Goal: Task Accomplishment & Management: Manage account settings

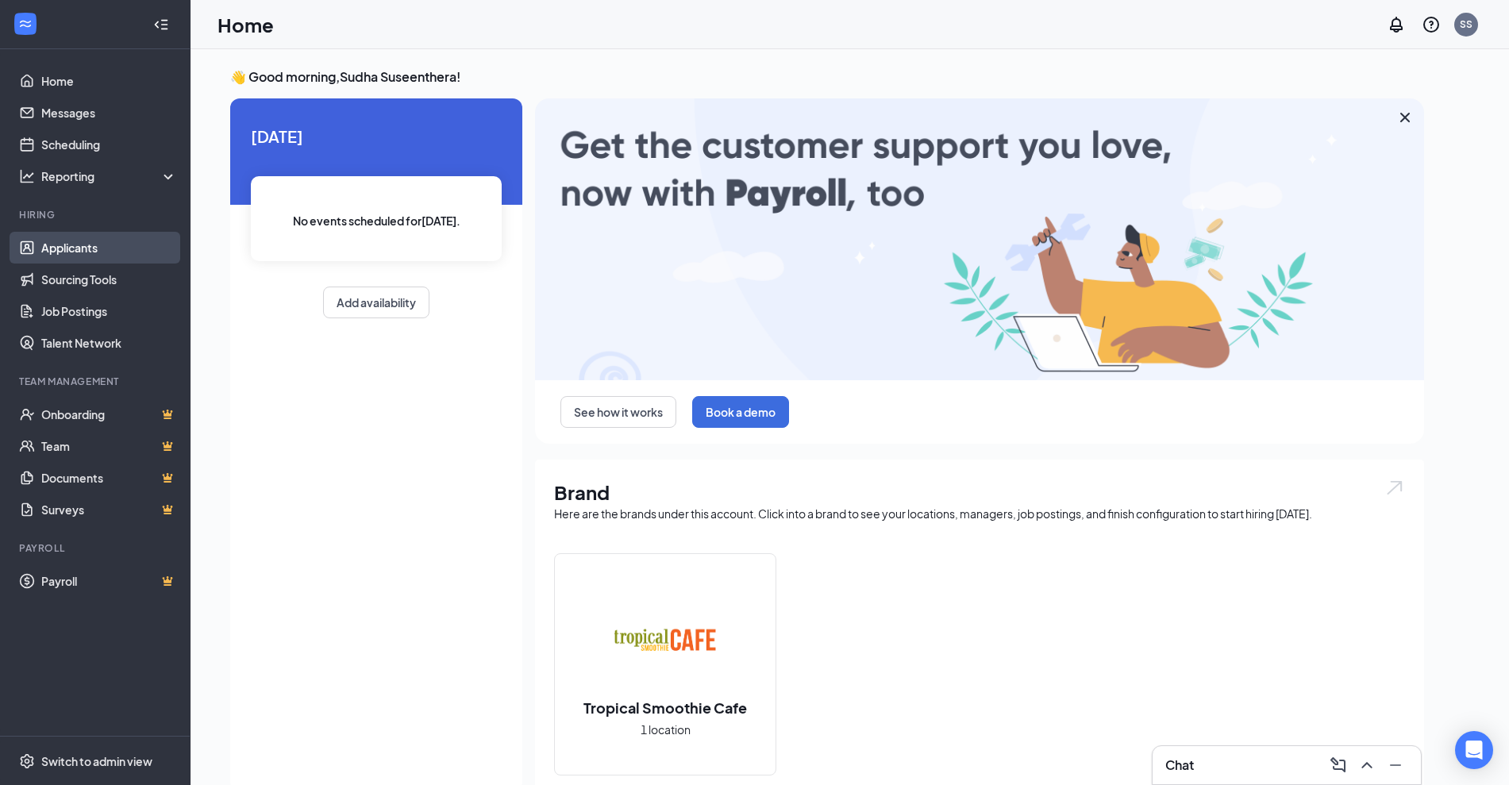
click at [72, 248] on link "Applicants" at bounding box center [109, 248] width 136 height 32
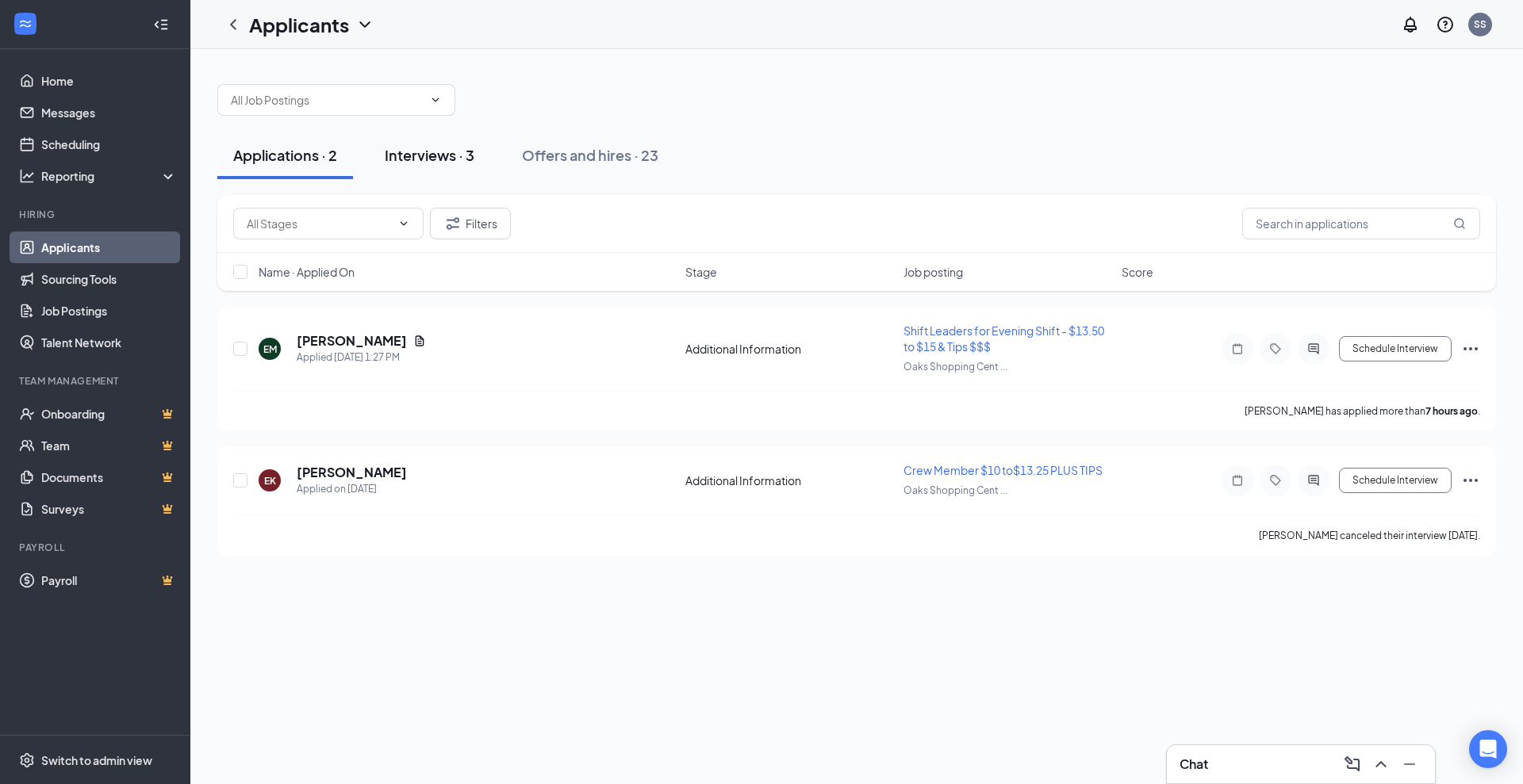
click at [429, 152] on div "Interviews · 3" at bounding box center [430, 155] width 90 height 20
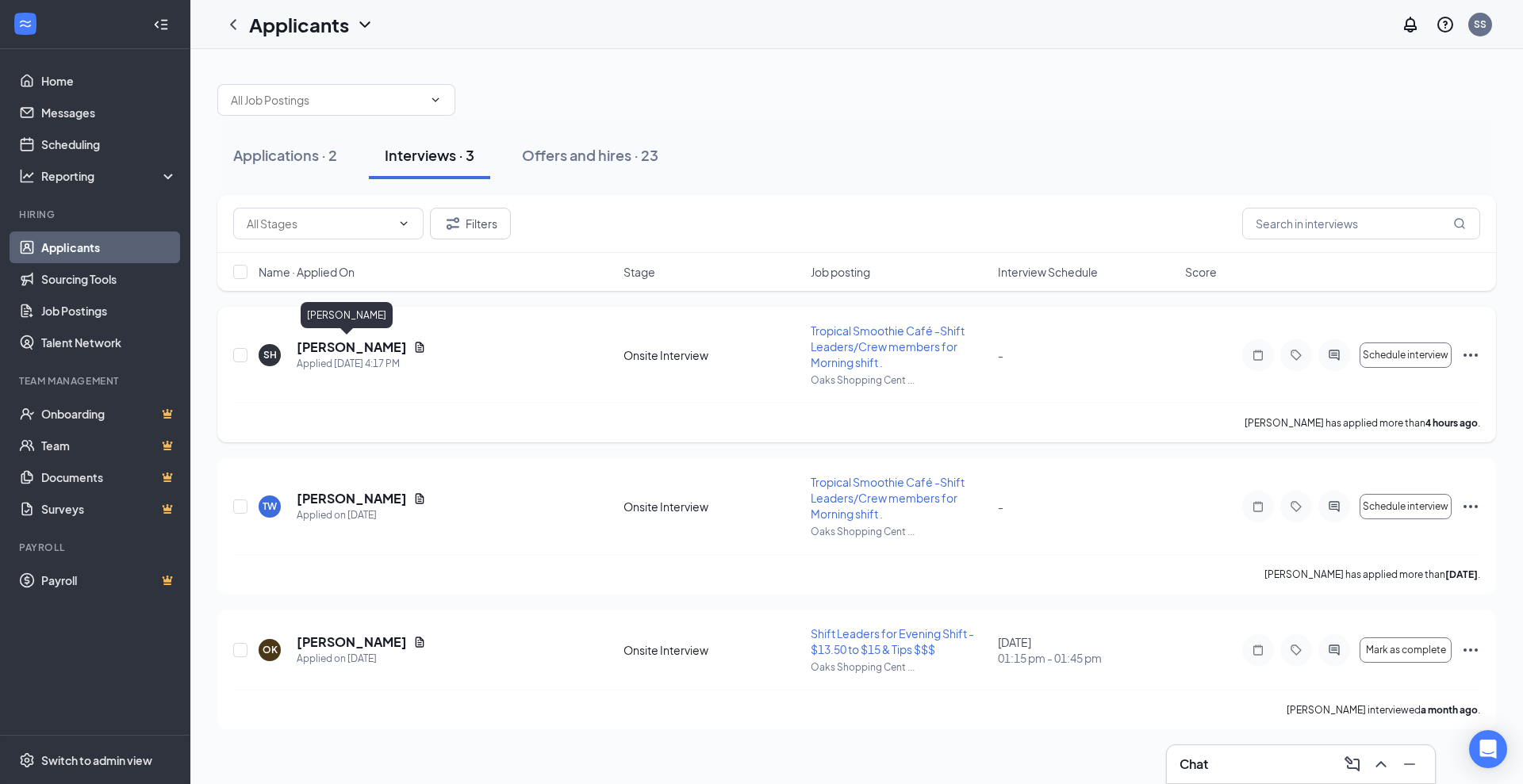
click at [325, 345] on h5 "[PERSON_NAME]" at bounding box center [352, 347] width 110 height 17
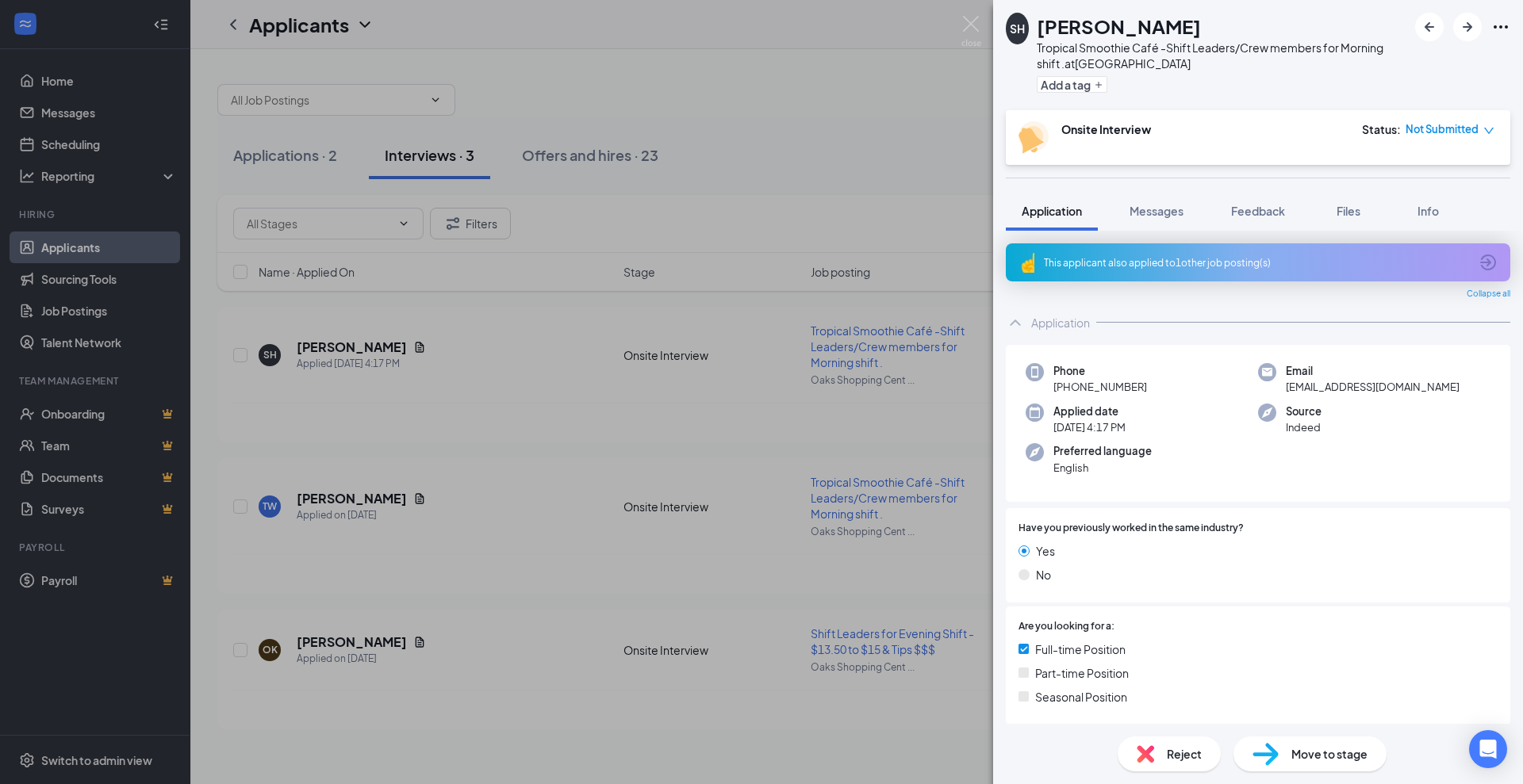
click at [1190, 256] on div "This applicant also applied to 1 other job posting(s)" at bounding box center [1257, 262] width 426 height 13
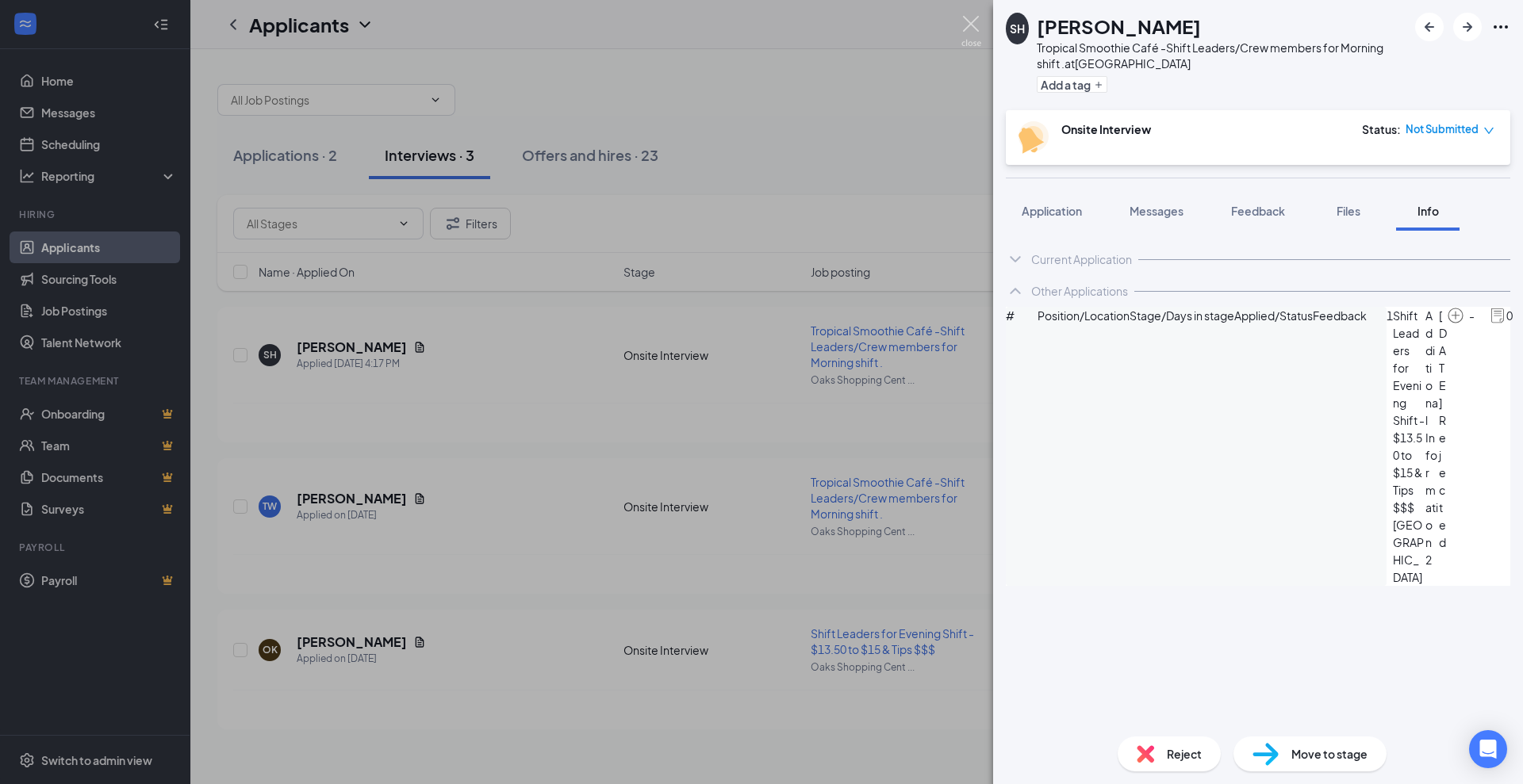
click at [972, 29] on img at bounding box center [971, 31] width 20 height 31
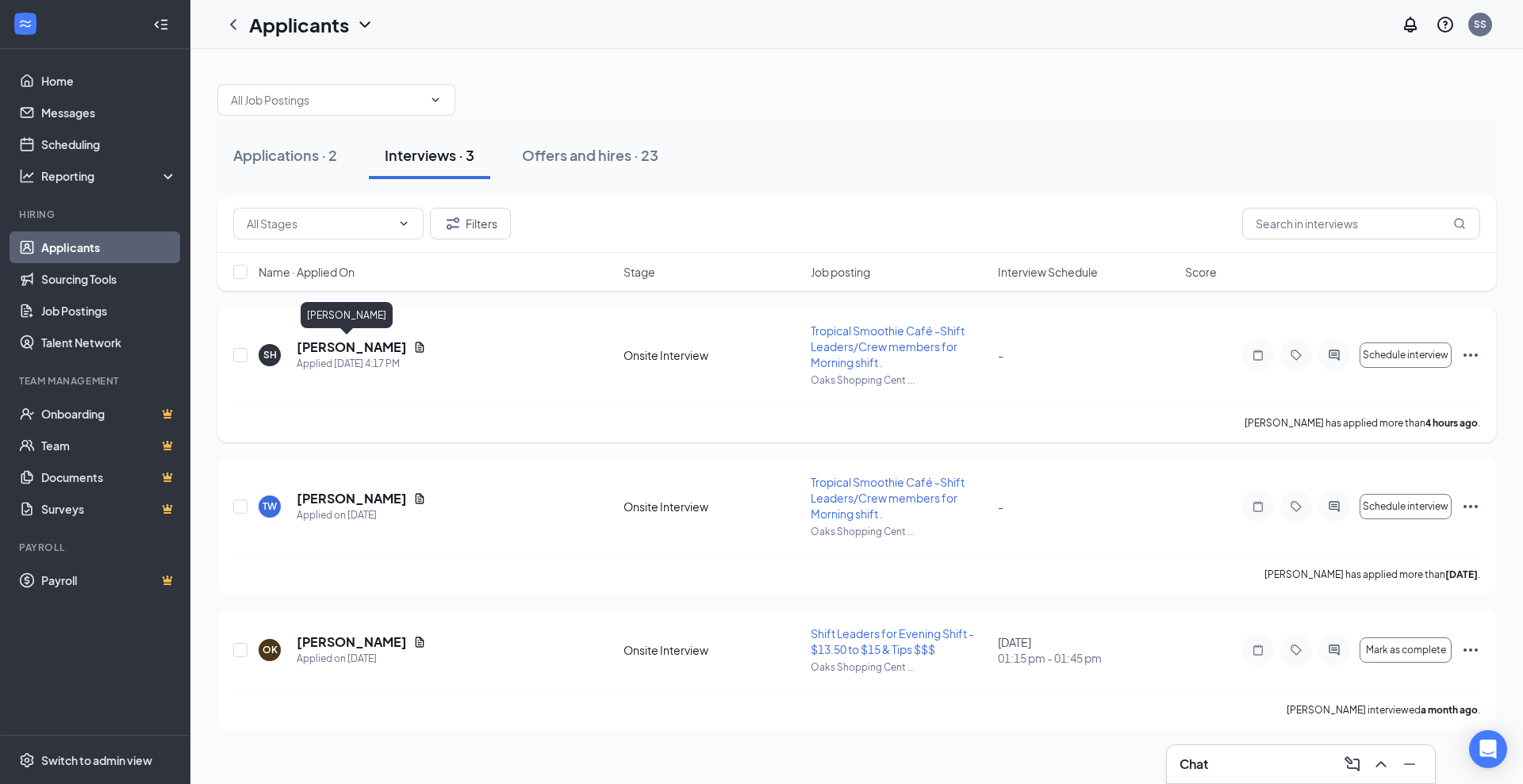
click at [326, 343] on h5 "[PERSON_NAME]" at bounding box center [352, 347] width 110 height 17
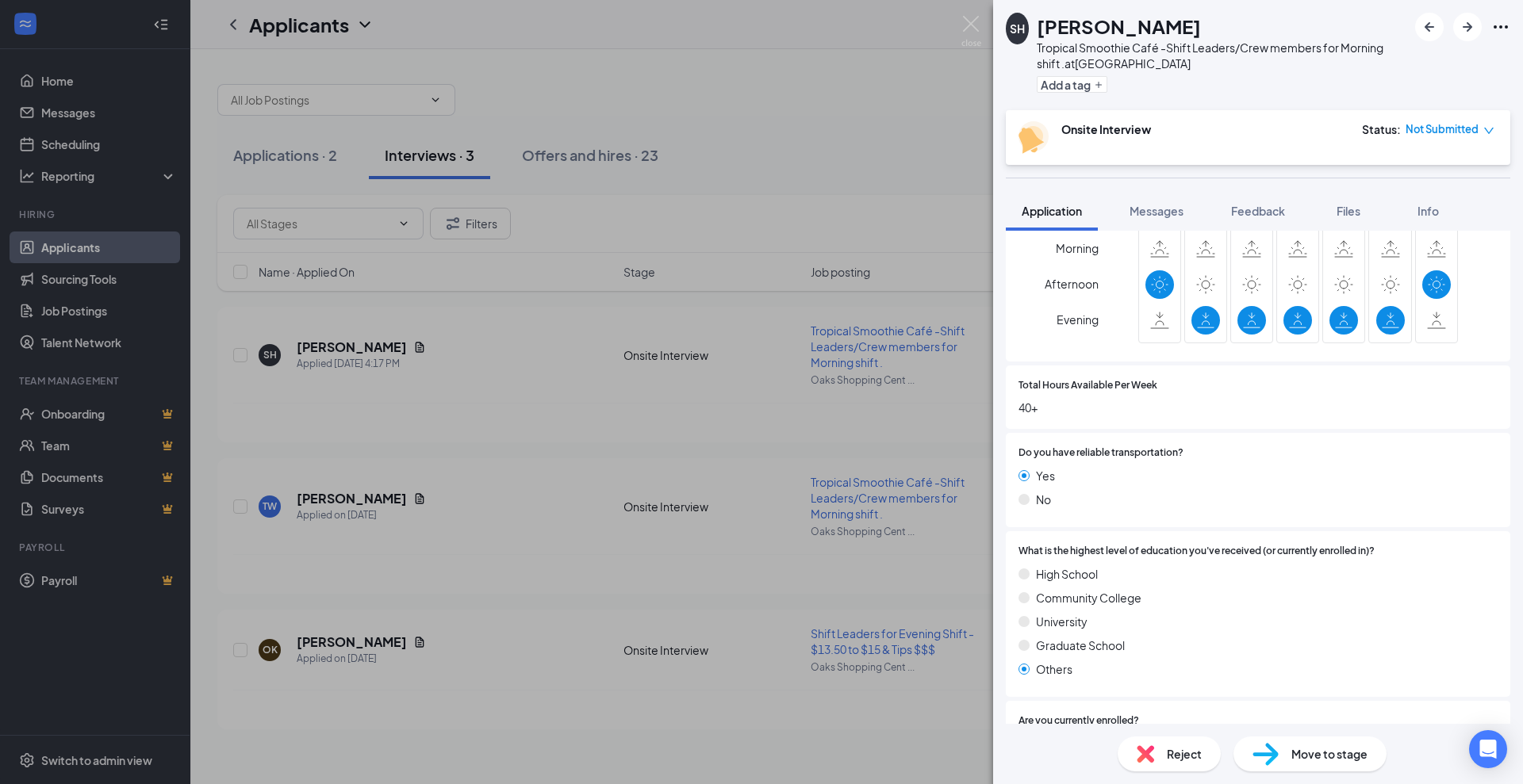
scroll to position [1091, 0]
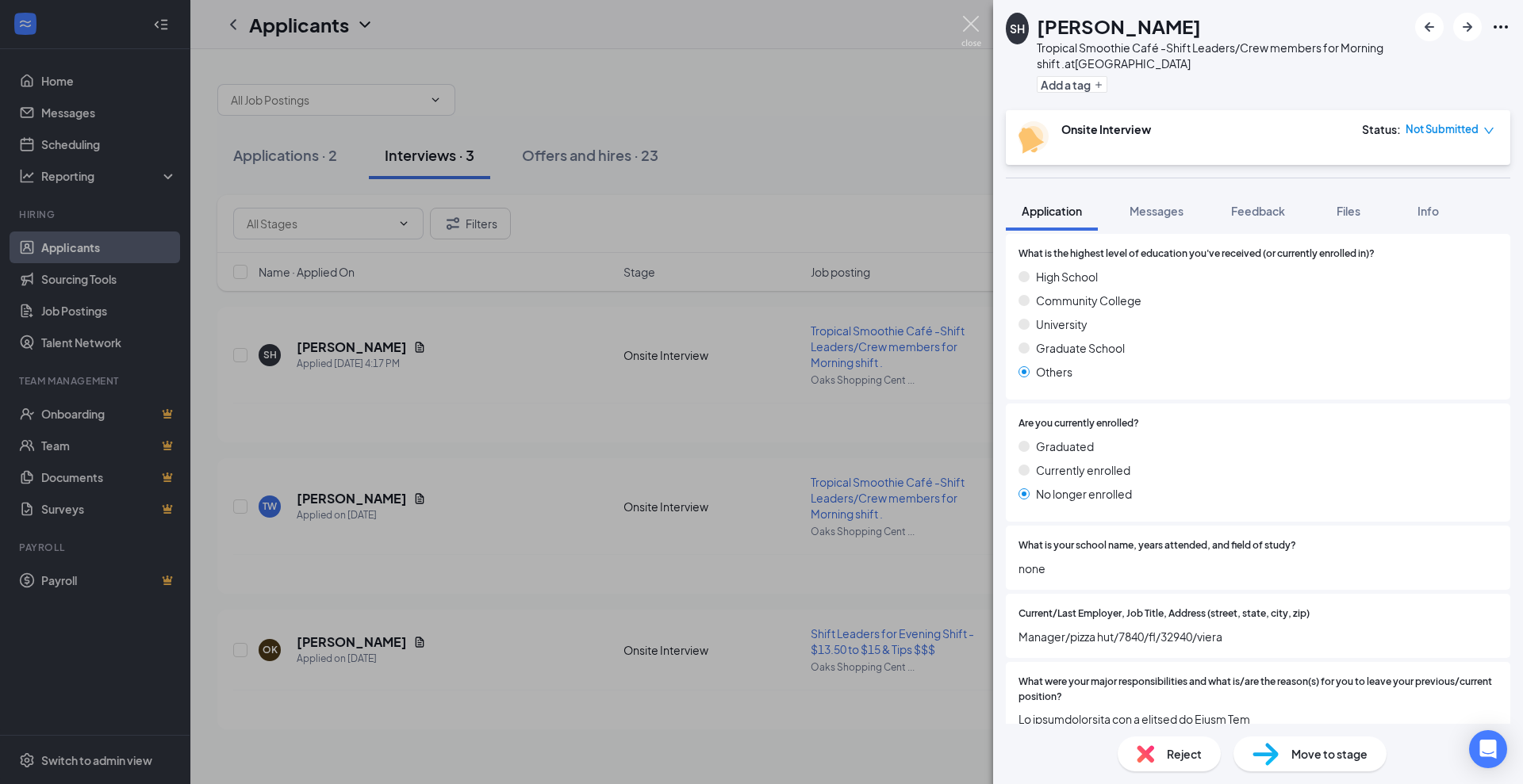
click at [962, 17] on img at bounding box center [971, 31] width 20 height 31
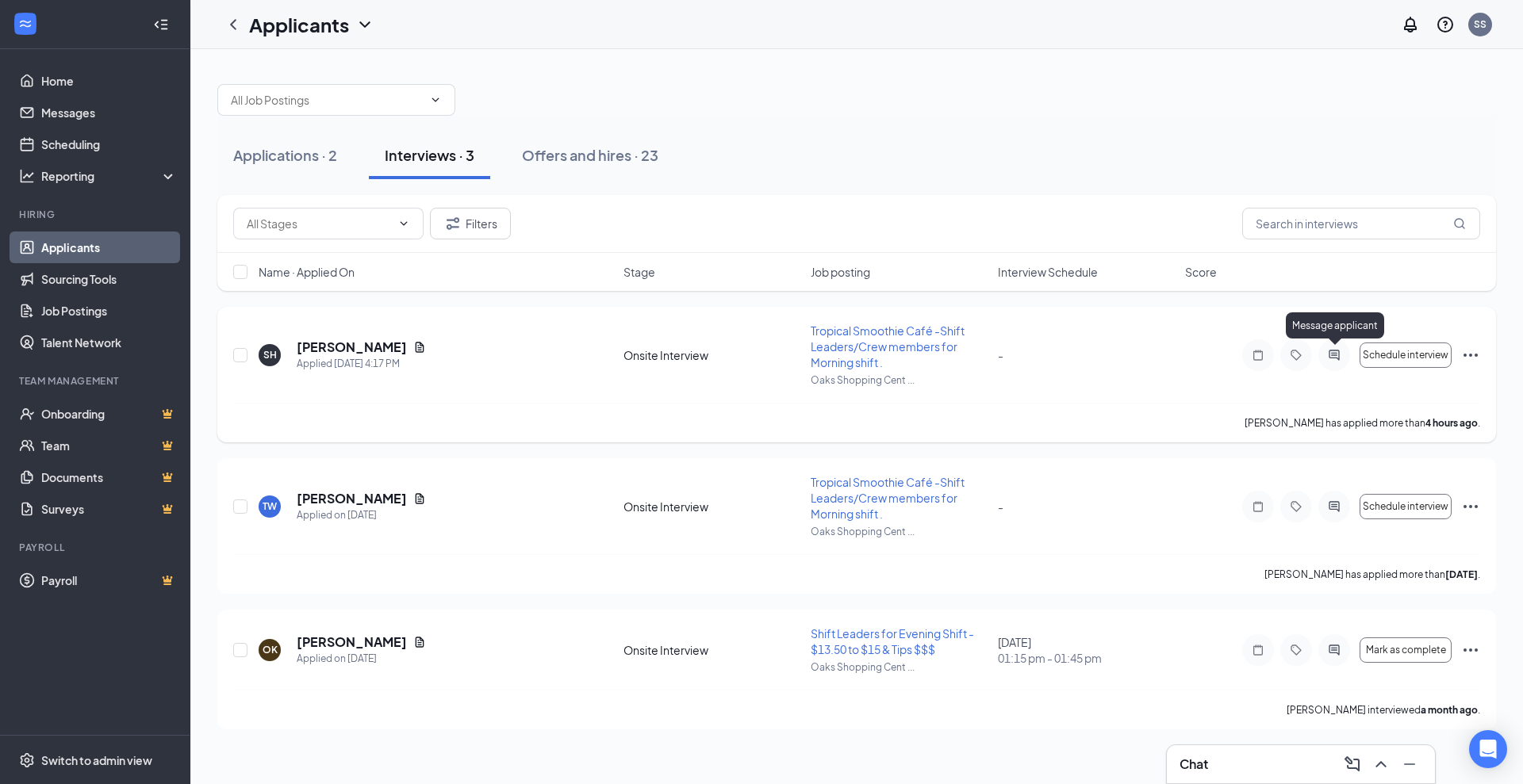
click at [1334, 349] on icon "ActiveChat" at bounding box center [1334, 355] width 19 height 13
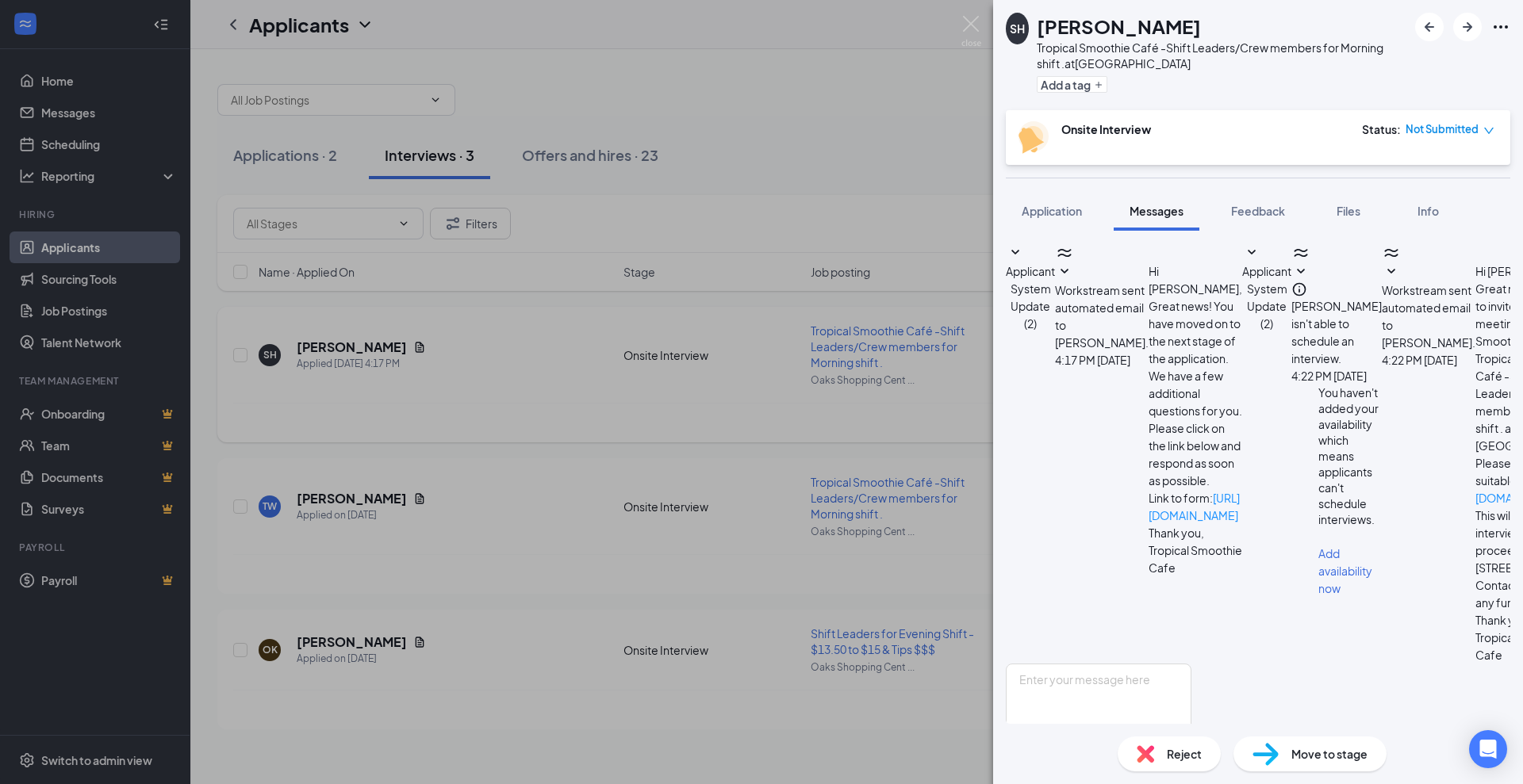
scroll to position [59, 0]
click at [971, 21] on img at bounding box center [971, 31] width 20 height 31
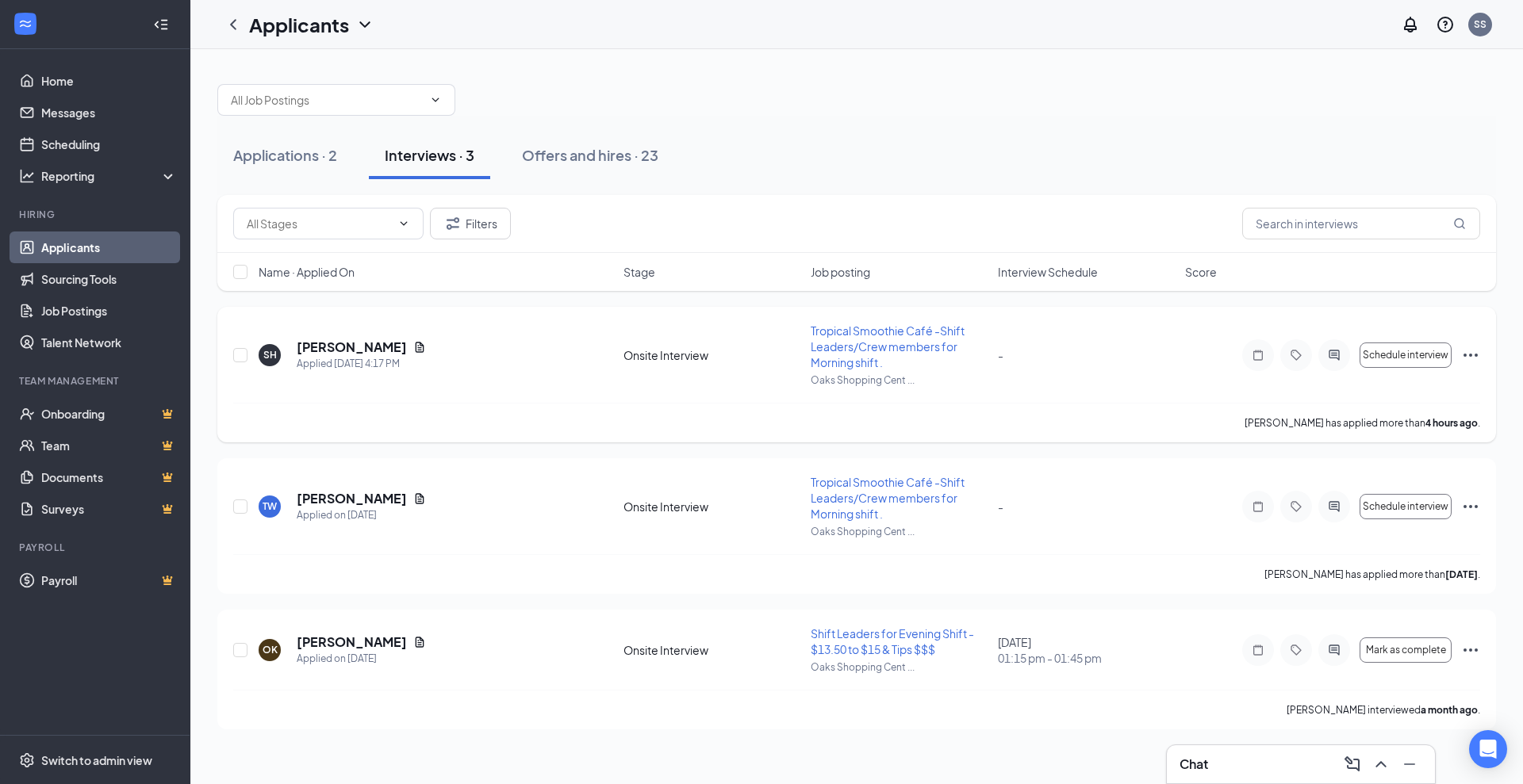
click at [1468, 352] on icon "Ellipses" at bounding box center [1470, 355] width 19 height 19
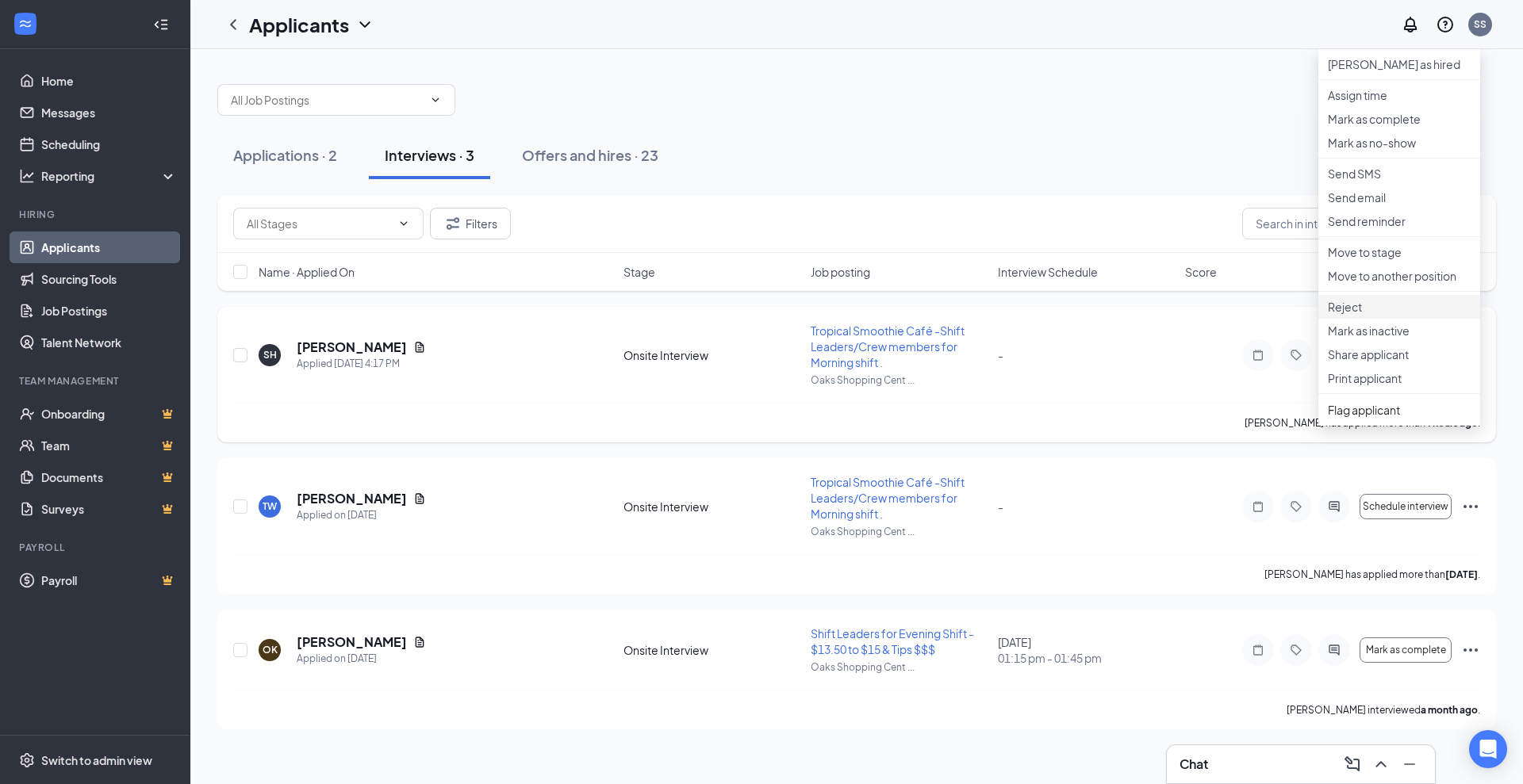
click at [1341, 315] on p "Reject" at bounding box center [1399, 307] width 143 height 16
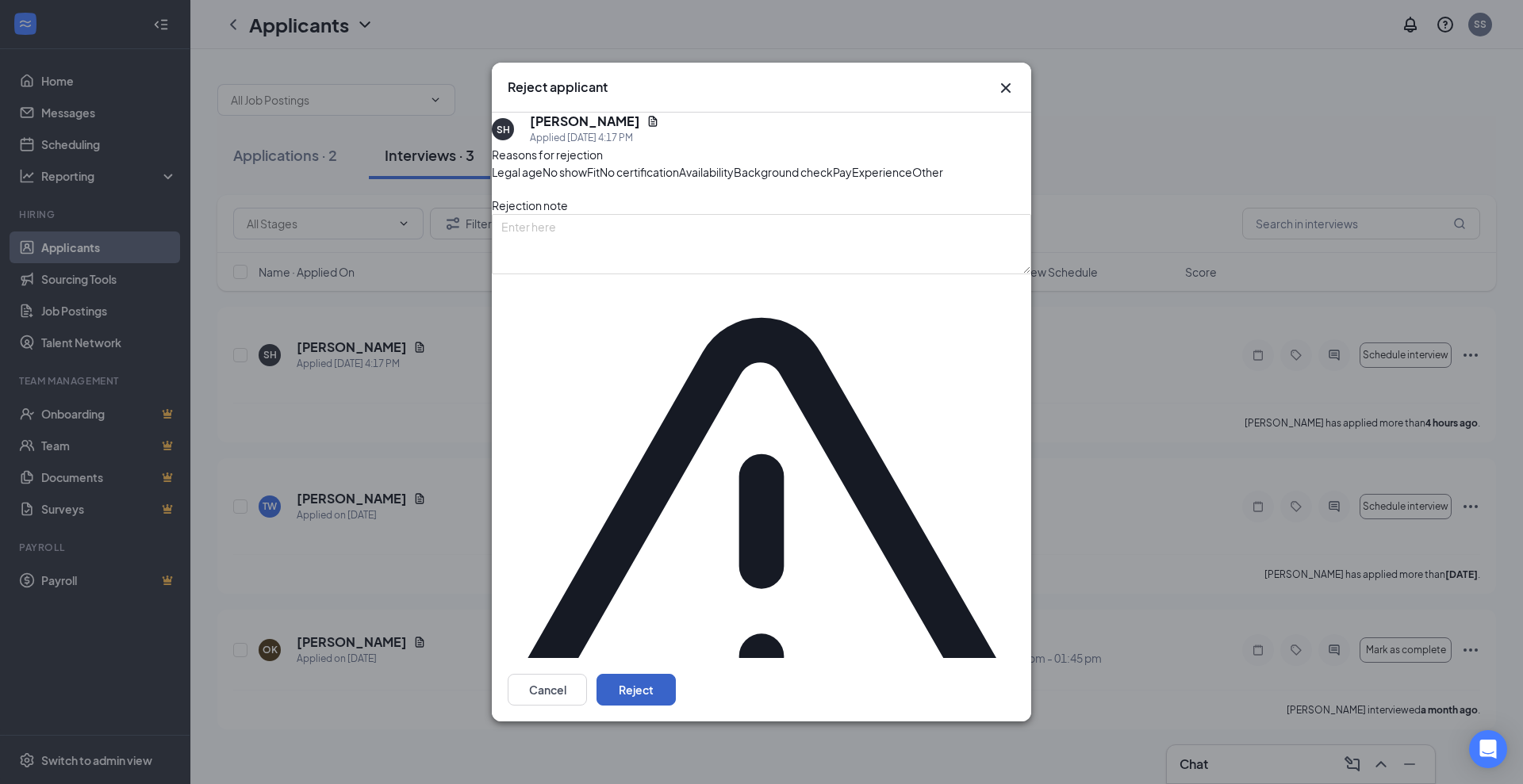
click at [676, 674] on button "Reject" at bounding box center [636, 690] width 79 height 32
